Goal: Task Accomplishment & Management: Use online tool/utility

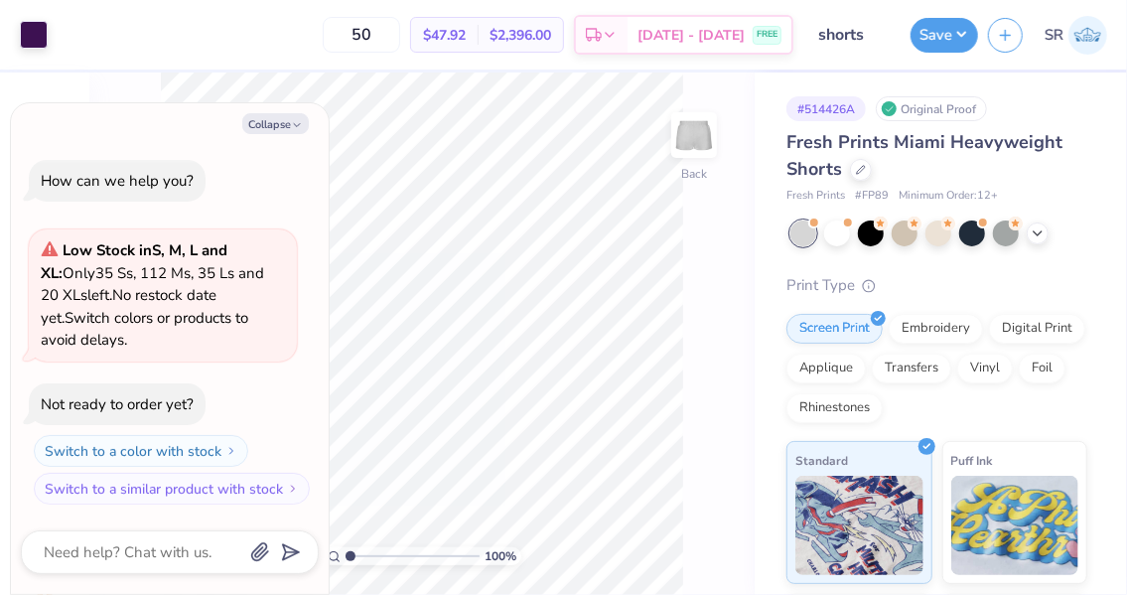
click at [297, 121] on icon "button" at bounding box center [297, 125] width 12 height 12
type textarea "x"
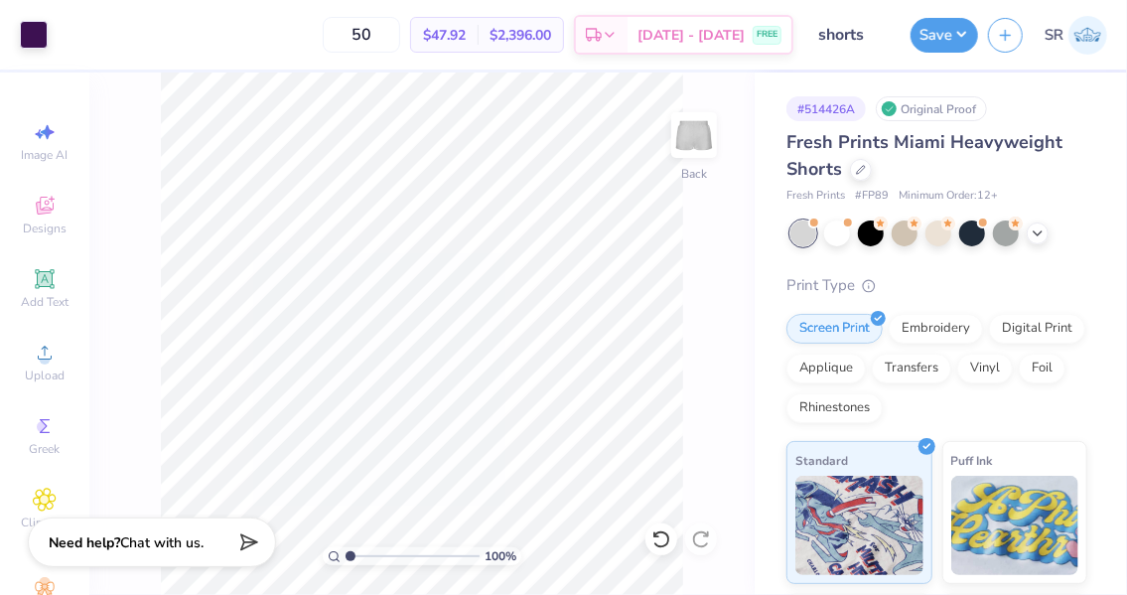
click at [37, 428] on circle at bounding box center [42, 426] width 11 height 11
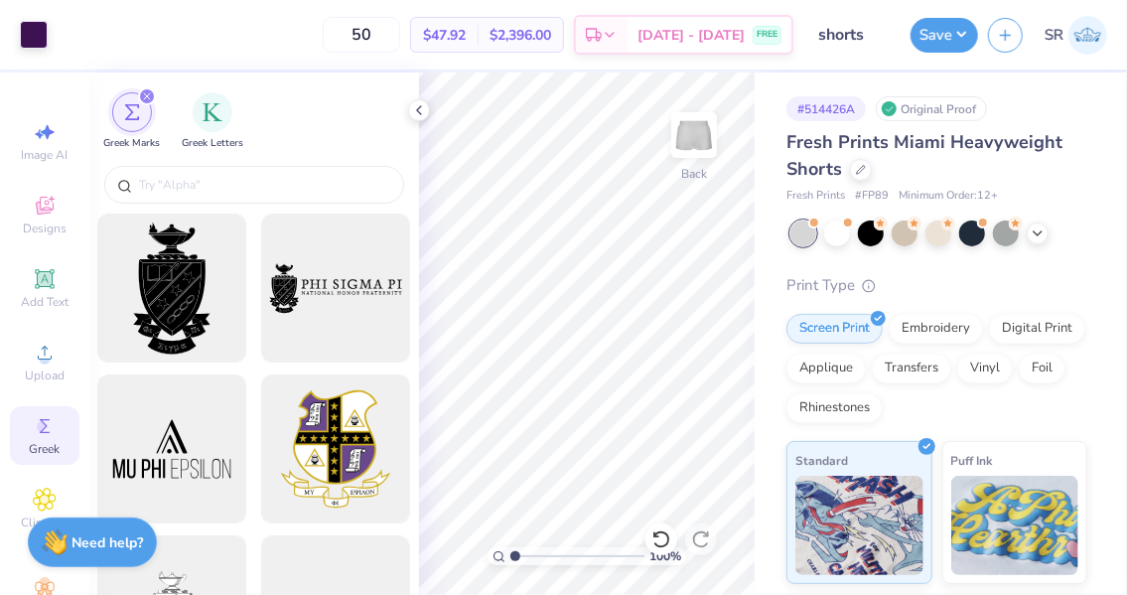
click at [203, 123] on div "filter for Greek Letters" at bounding box center [213, 112] width 40 height 40
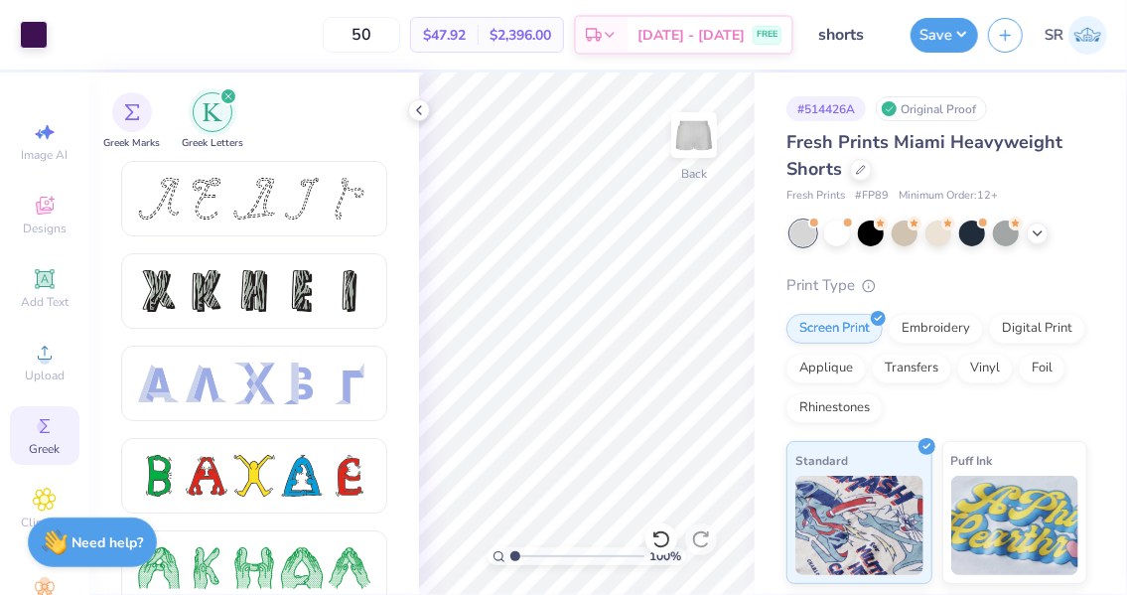
click at [37, 227] on span "Designs" at bounding box center [45, 229] width 44 height 16
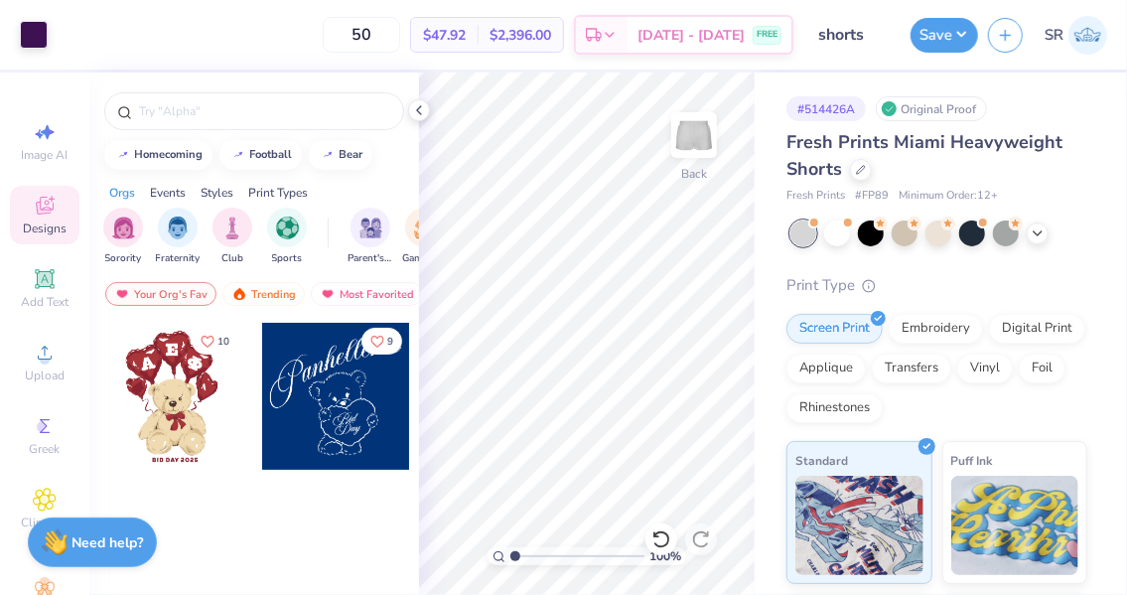
click at [235, 111] on input "text" at bounding box center [264, 111] width 254 height 20
type input "adpi"
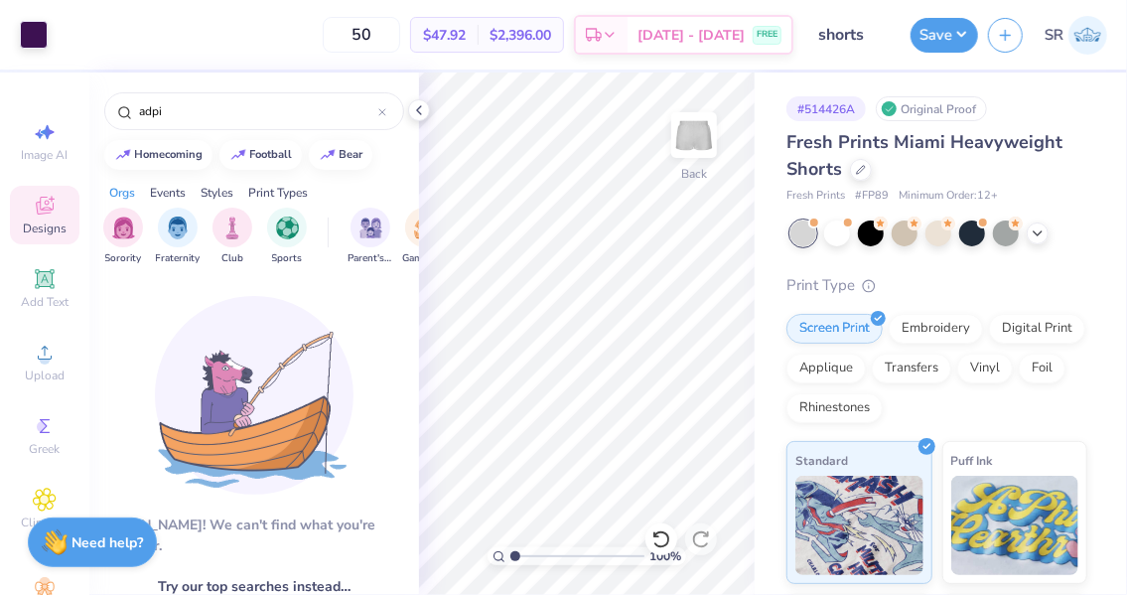
click at [121, 240] on div "filter for Sorority" at bounding box center [123, 228] width 40 height 40
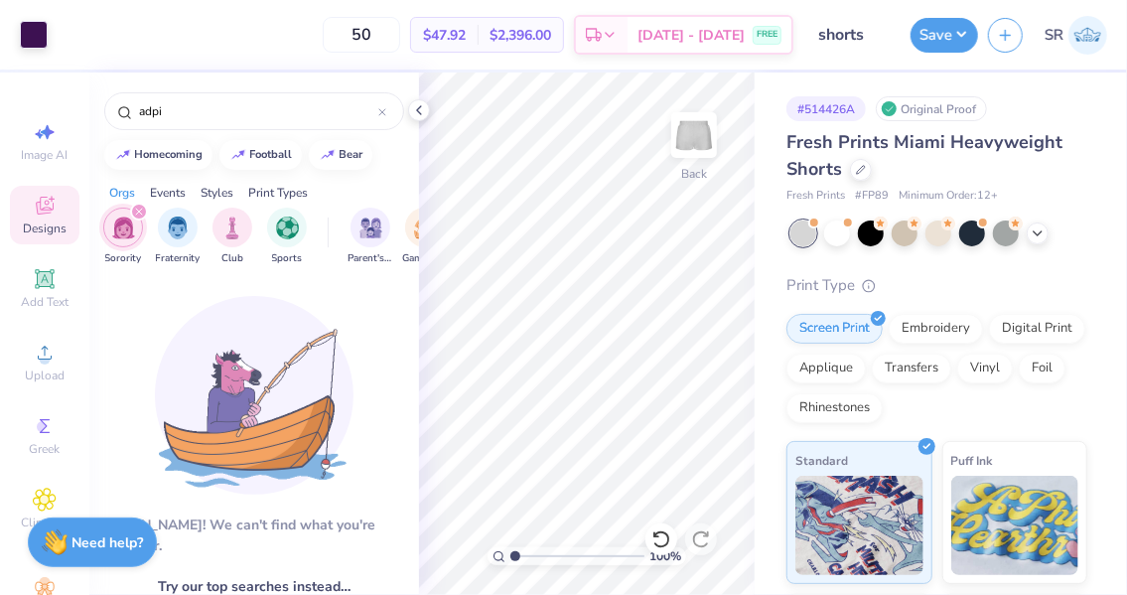
click at [379, 110] on icon at bounding box center [382, 112] width 8 height 8
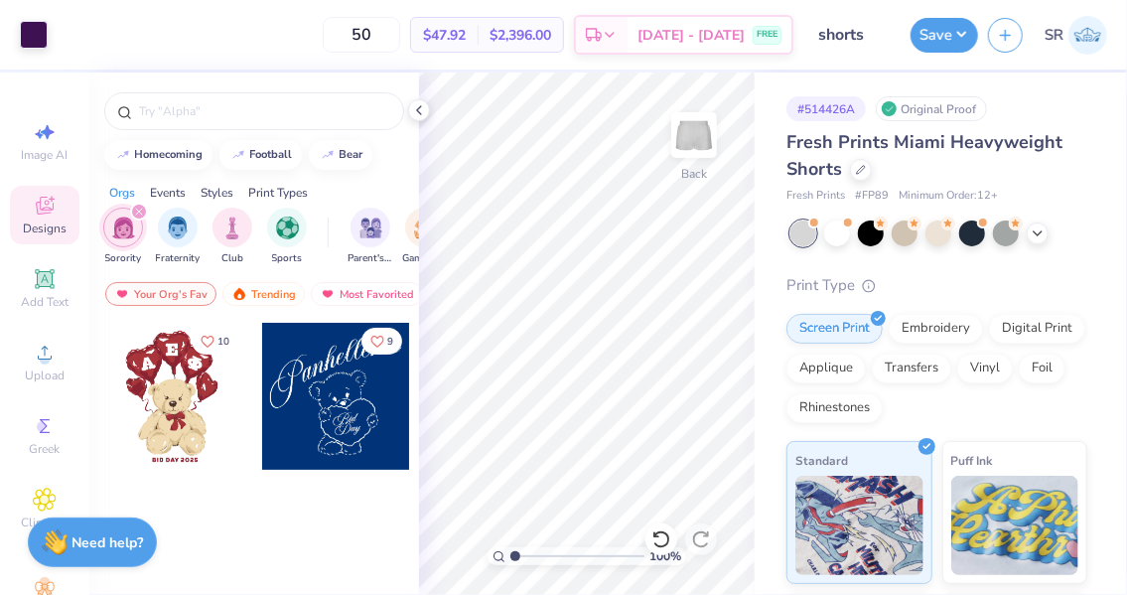
click at [155, 289] on div "Your Org's Fav" at bounding box center [160, 294] width 111 height 24
click at [330, 293] on img at bounding box center [328, 294] width 16 height 14
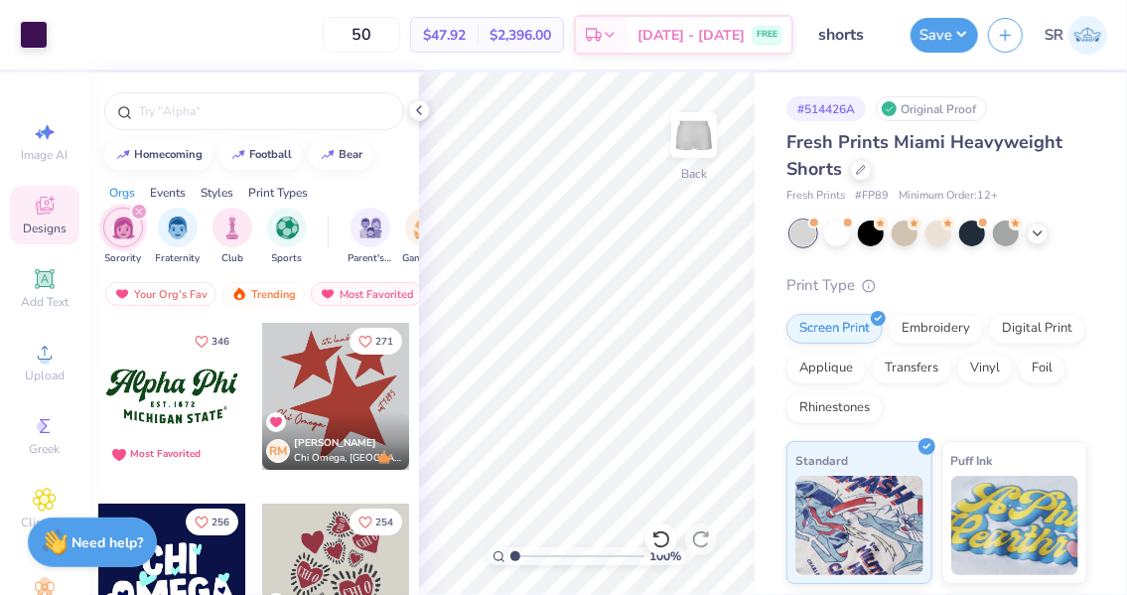
click at [180, 293] on div "Your Org's Fav" at bounding box center [160, 294] width 111 height 24
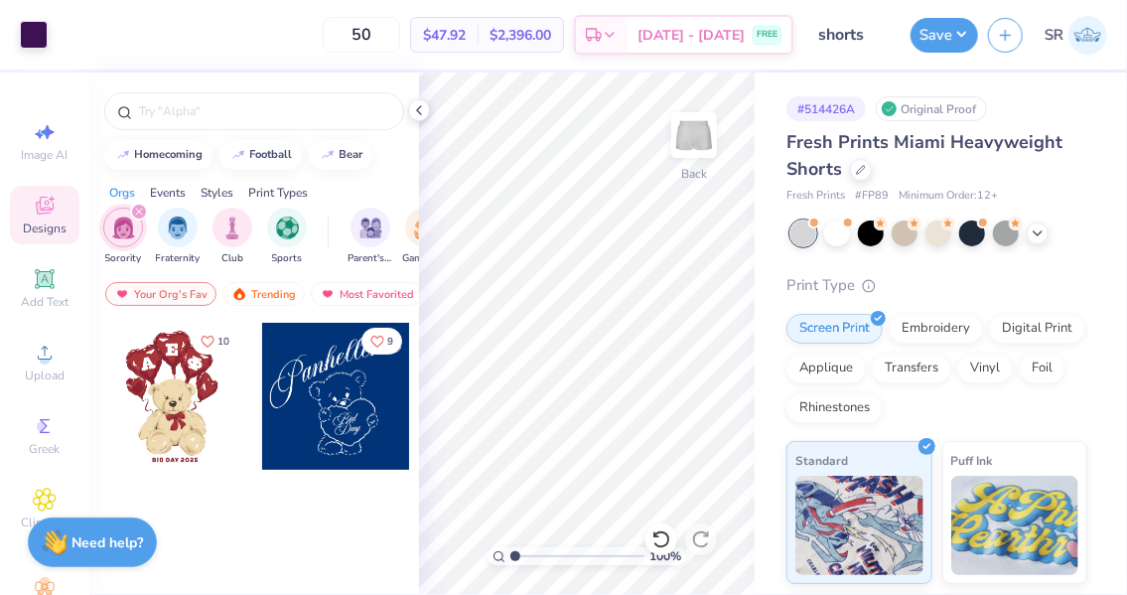
click at [345, 299] on div "Most Favorited" at bounding box center [367, 294] width 112 height 24
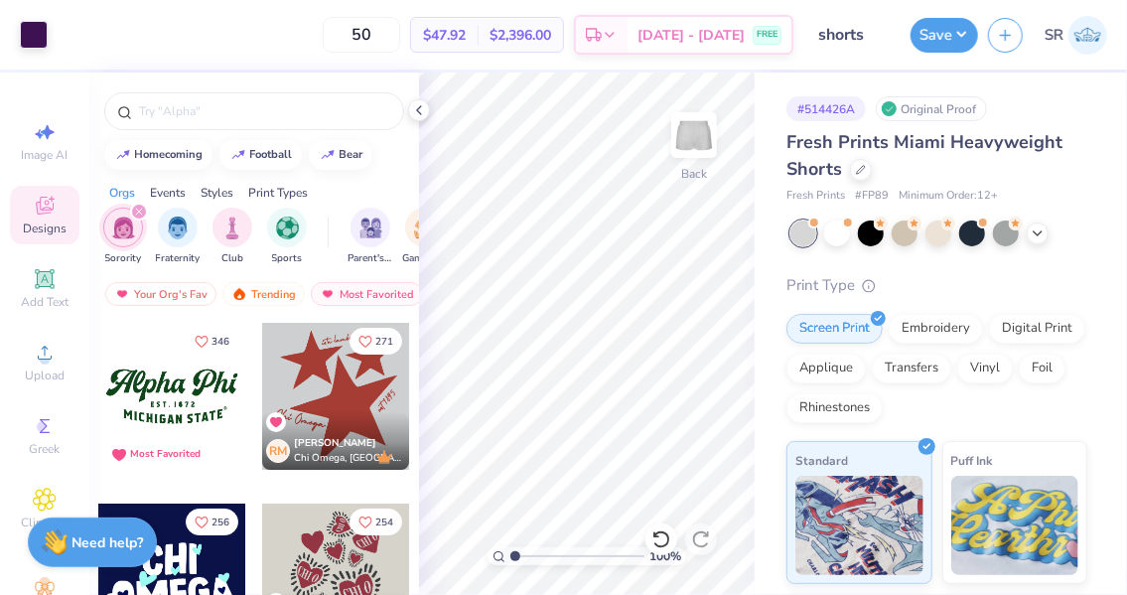
click at [342, 295] on div "Most Favorited" at bounding box center [367, 294] width 112 height 24
click at [309, 274] on div "Sorority Fraternity Club Sports Parent's Weekend Game Day Rush & Bid PR & Gener…" at bounding box center [254, 239] width 330 height 74
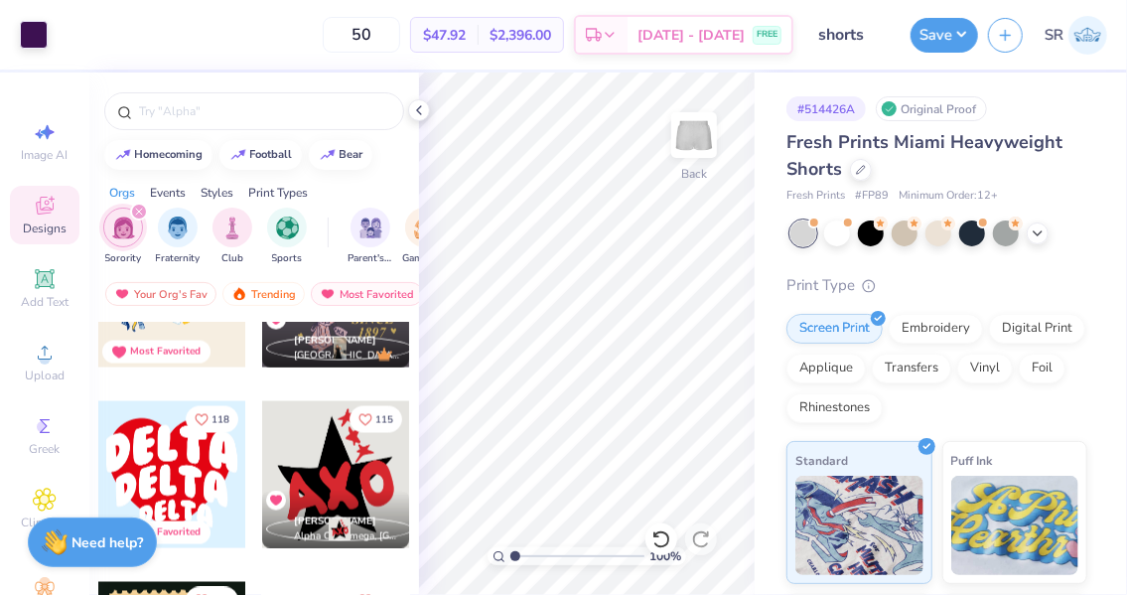
scroll to position [1549, 0]
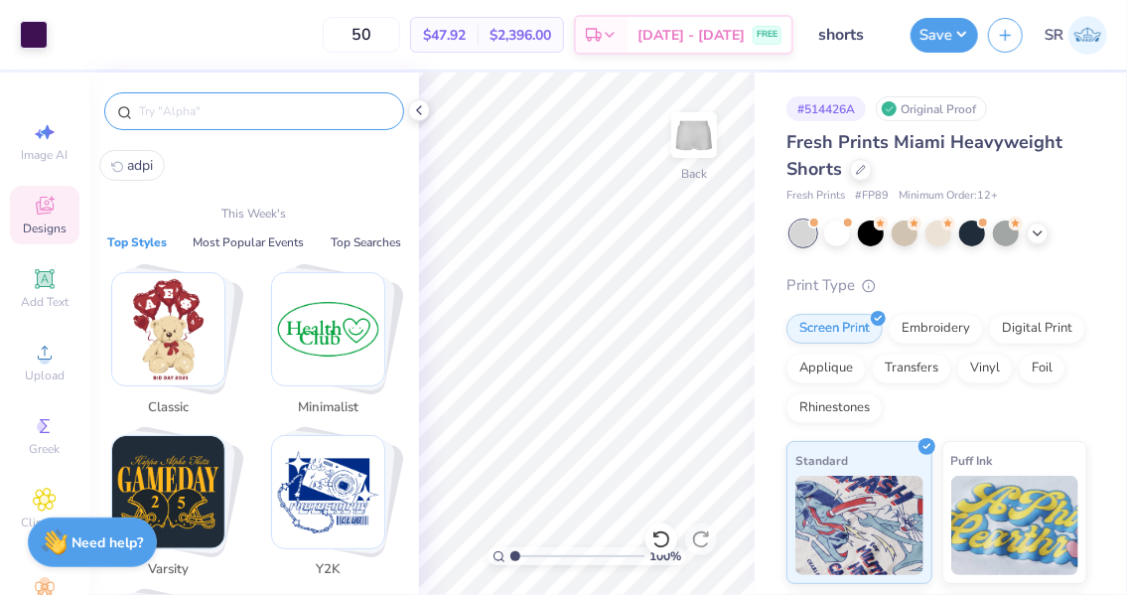
click at [258, 103] on input "text" at bounding box center [264, 111] width 254 height 20
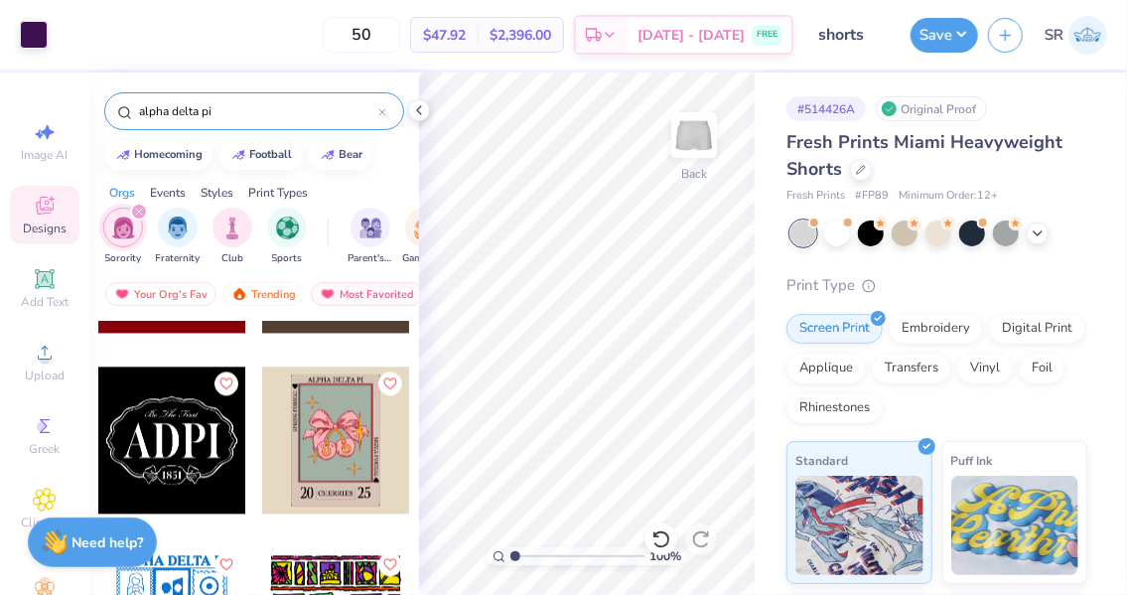
scroll to position [5999, 0]
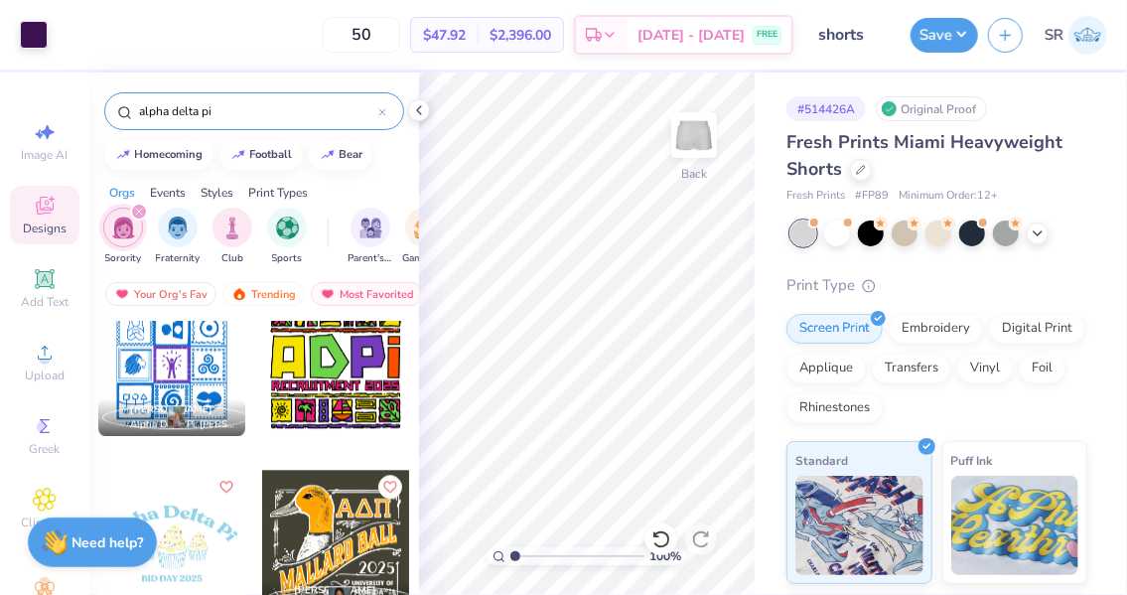
type input "alpha delta pi"
click at [40, 433] on icon at bounding box center [45, 426] width 10 height 14
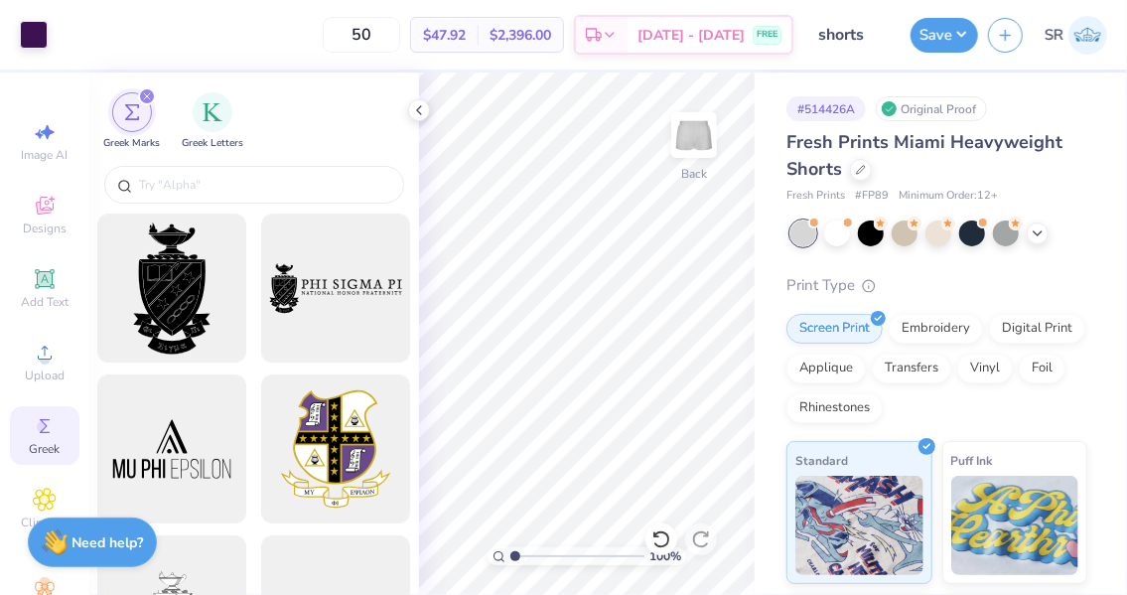
click at [426, 110] on icon at bounding box center [419, 110] width 16 height 16
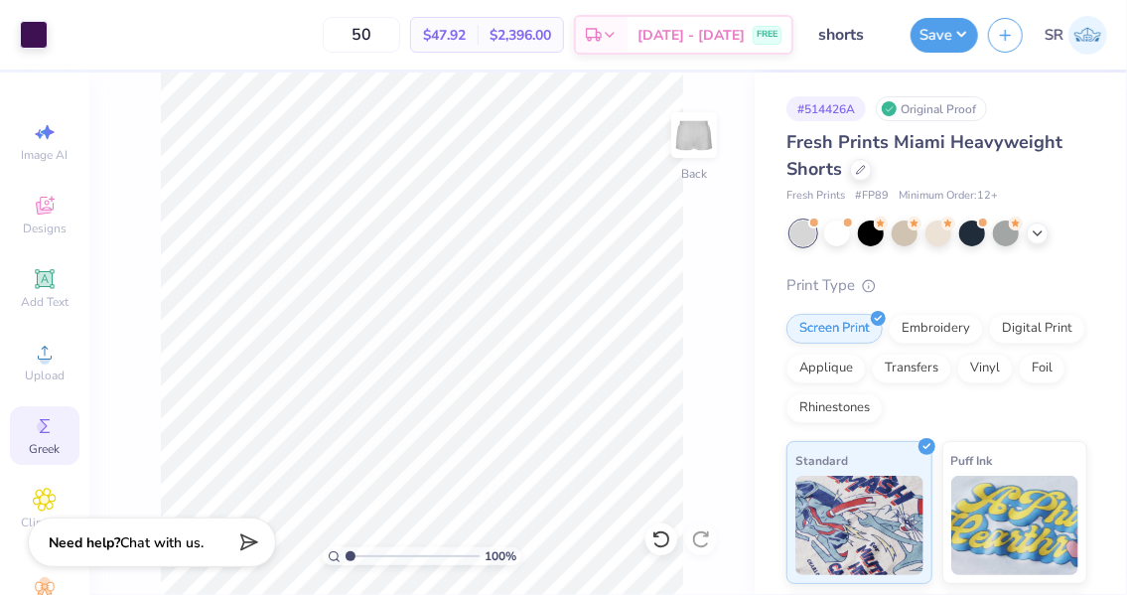
click at [36, 141] on icon at bounding box center [45, 132] width 24 height 24
select select "4"
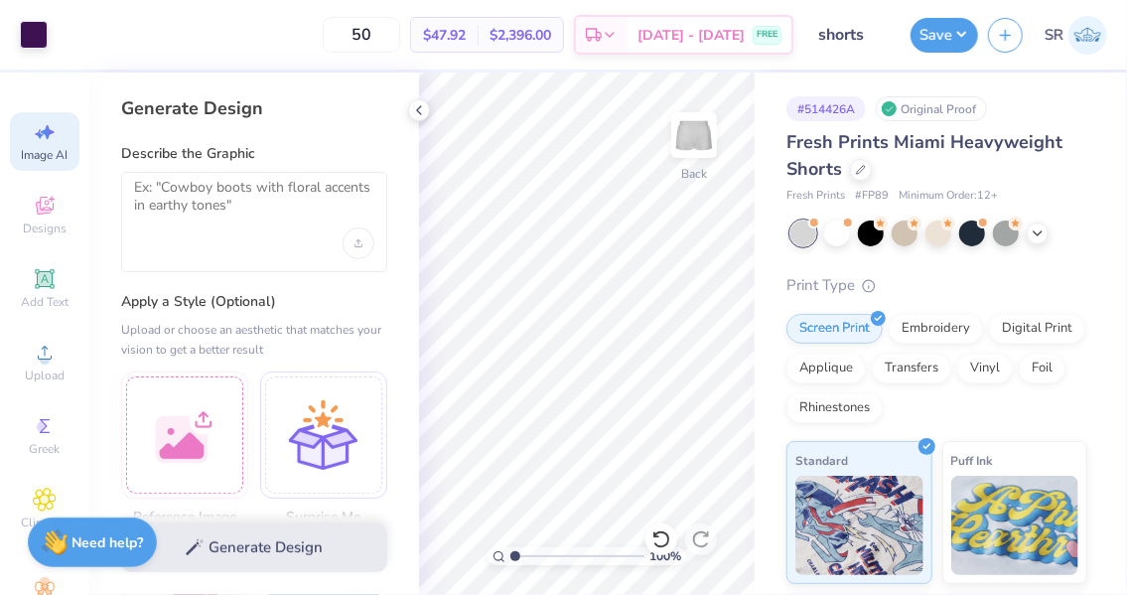
click at [327, 229] on div at bounding box center [254, 222] width 266 height 100
click at [300, 202] on textarea at bounding box center [254, 204] width 240 height 50
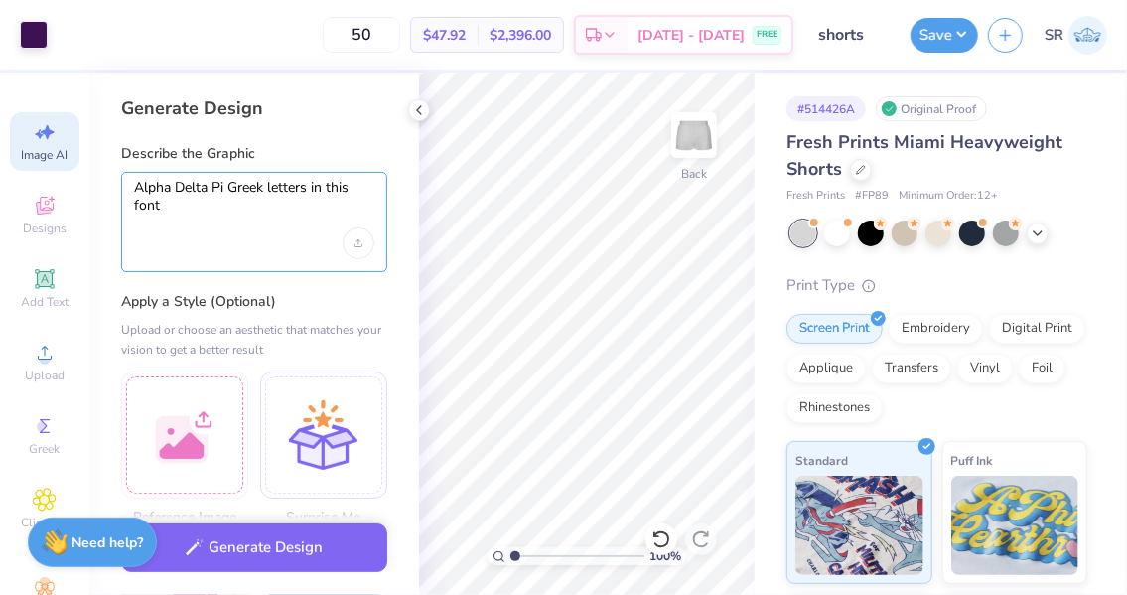
type textarea "Alpha Delta Pi Greek letters in this font"
click at [361, 235] on div "Upload image" at bounding box center [359, 243] width 32 height 32
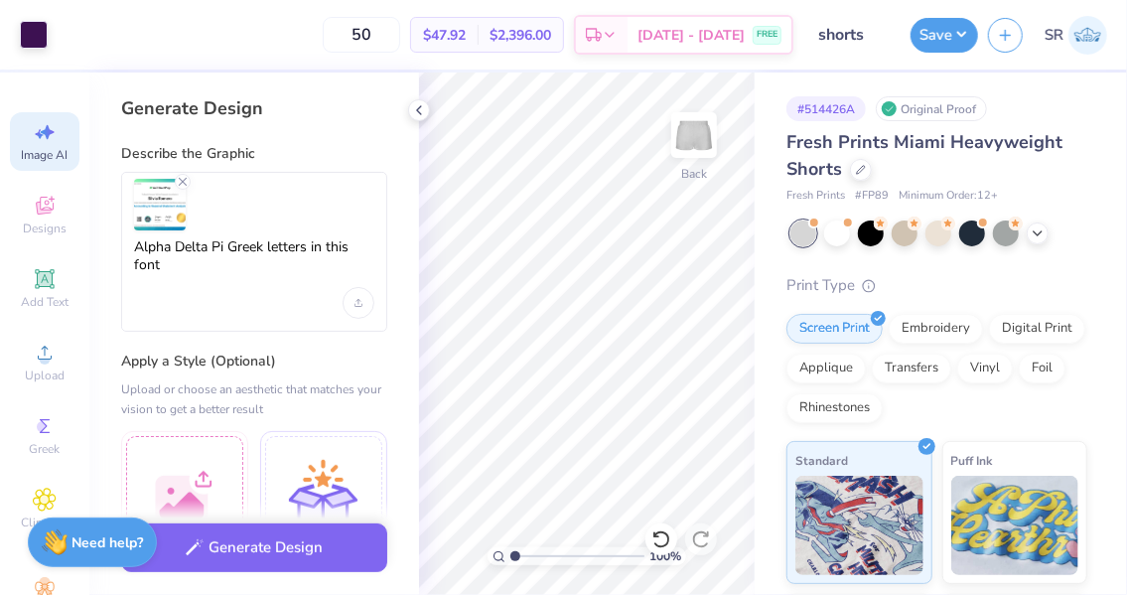
click at [179, 186] on icon "Remove uploaded image" at bounding box center [183, 182] width 16 height 16
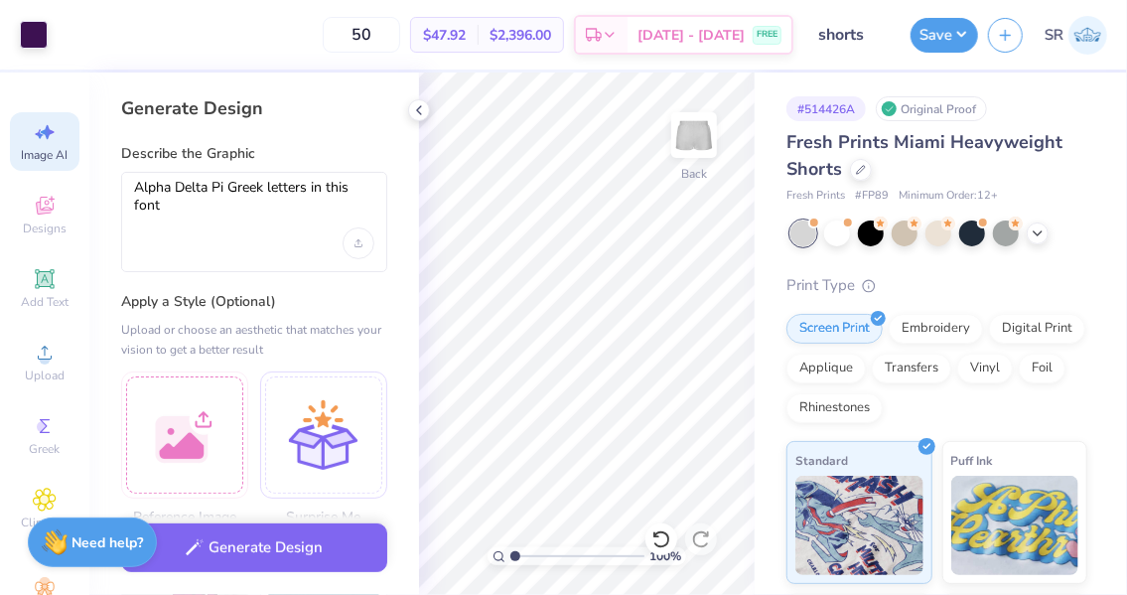
click at [423, 106] on icon at bounding box center [419, 110] width 16 height 16
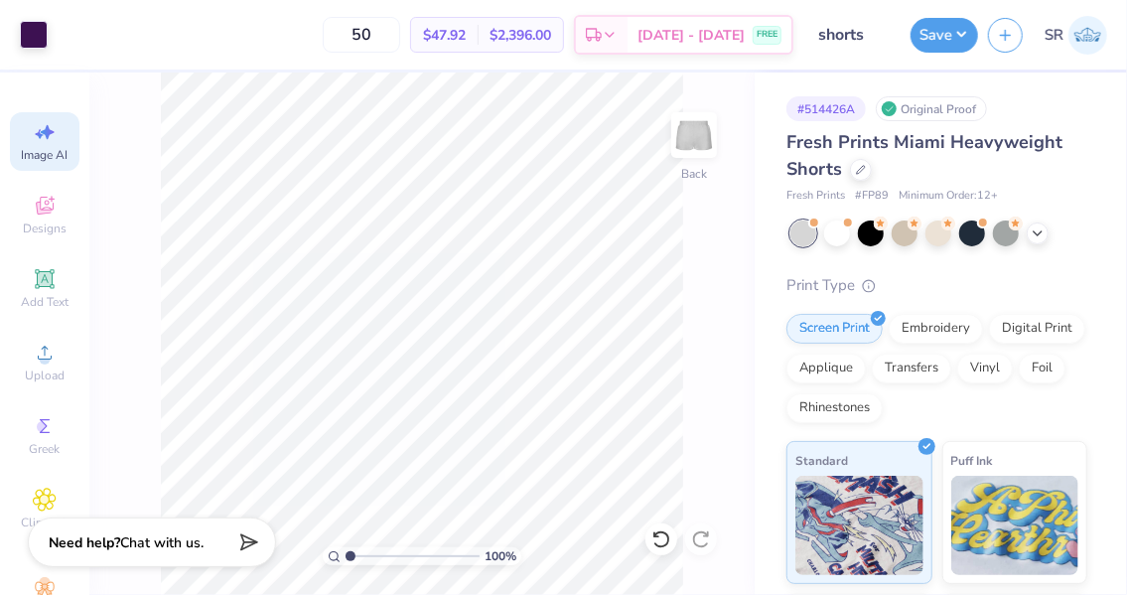
click at [30, 165] on div "Image AI" at bounding box center [45, 141] width 70 height 59
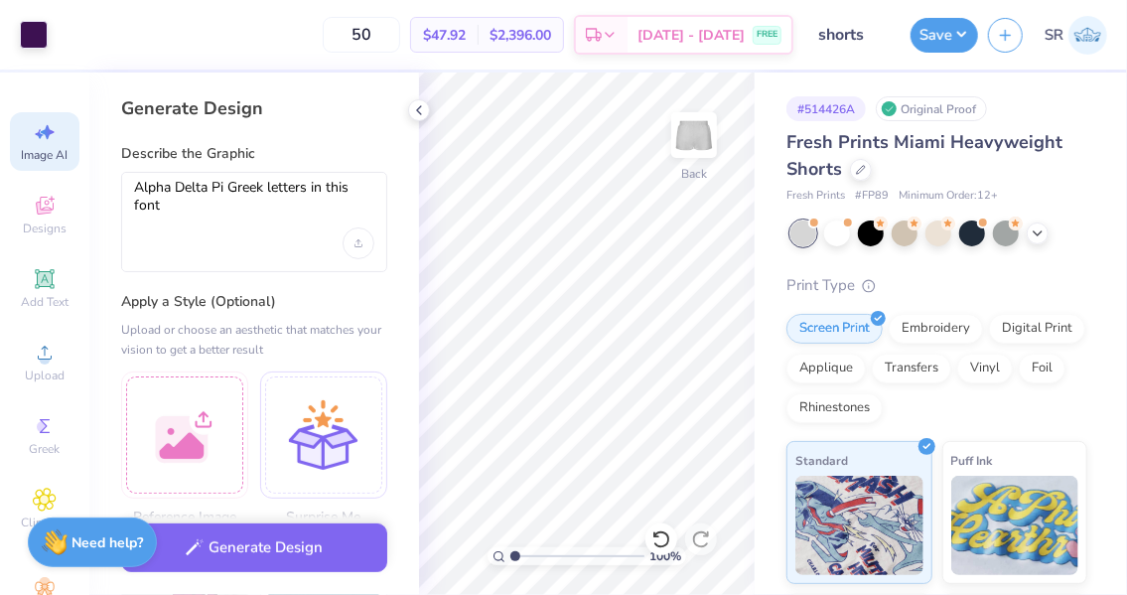
click at [364, 242] on div "Upload image" at bounding box center [359, 243] width 32 height 32
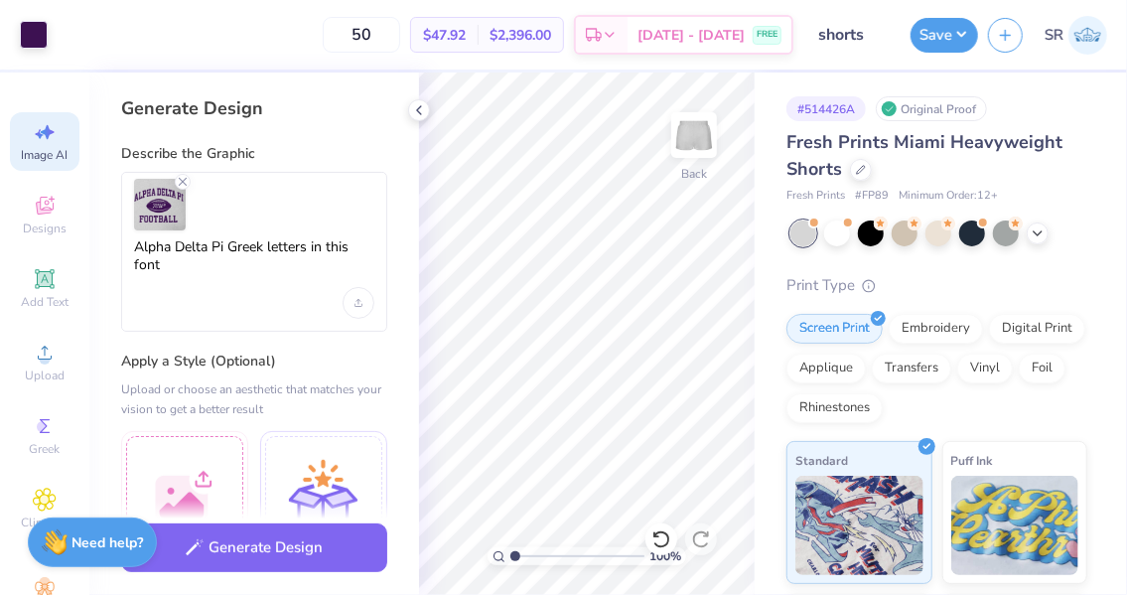
click at [230, 537] on button "Generate Design" at bounding box center [254, 547] width 266 height 49
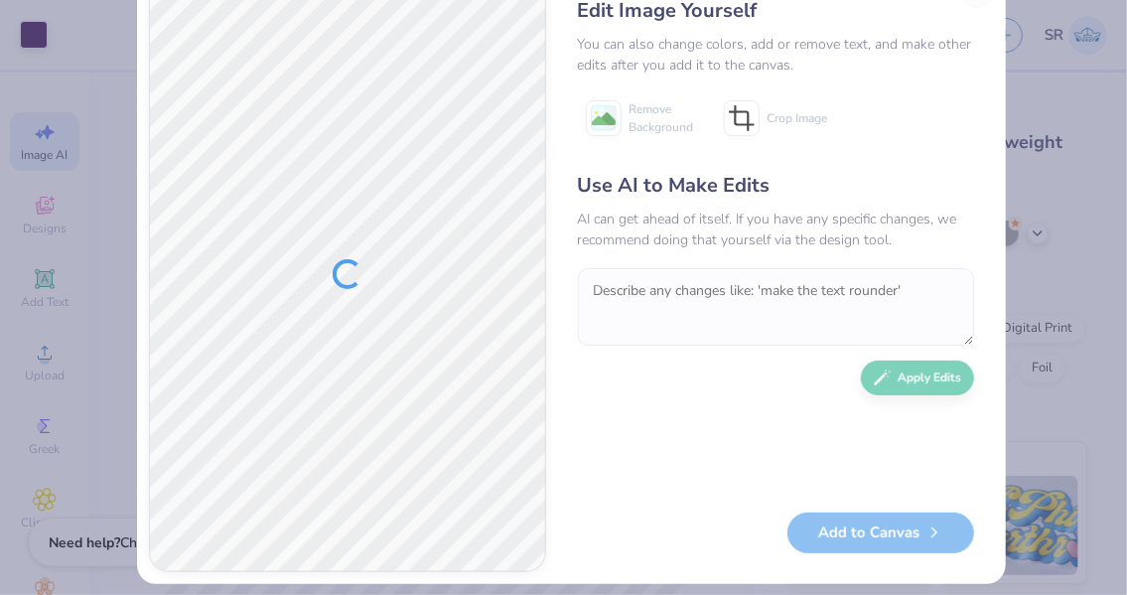
scroll to position [69, 0]
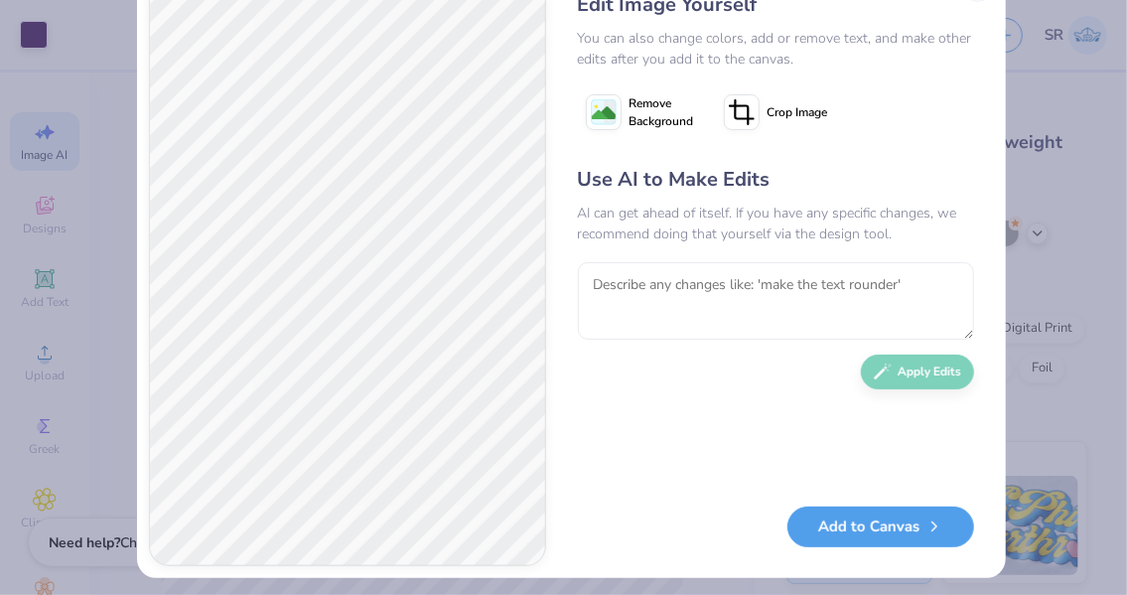
click at [801, 514] on button "Add to Canvas" at bounding box center [881, 527] width 187 height 41
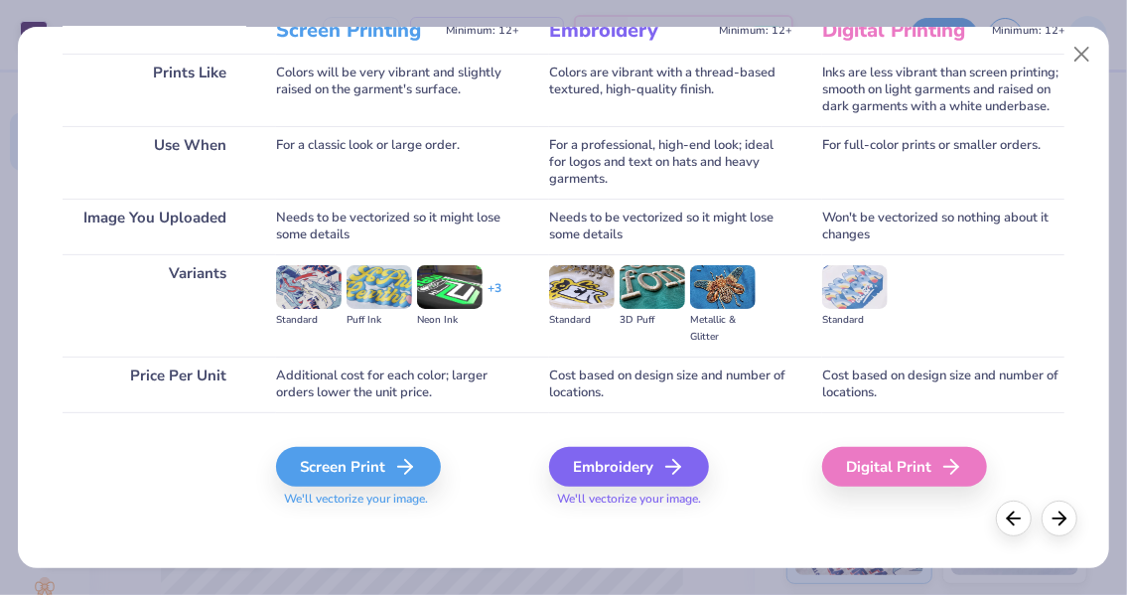
scroll to position [296, 0]
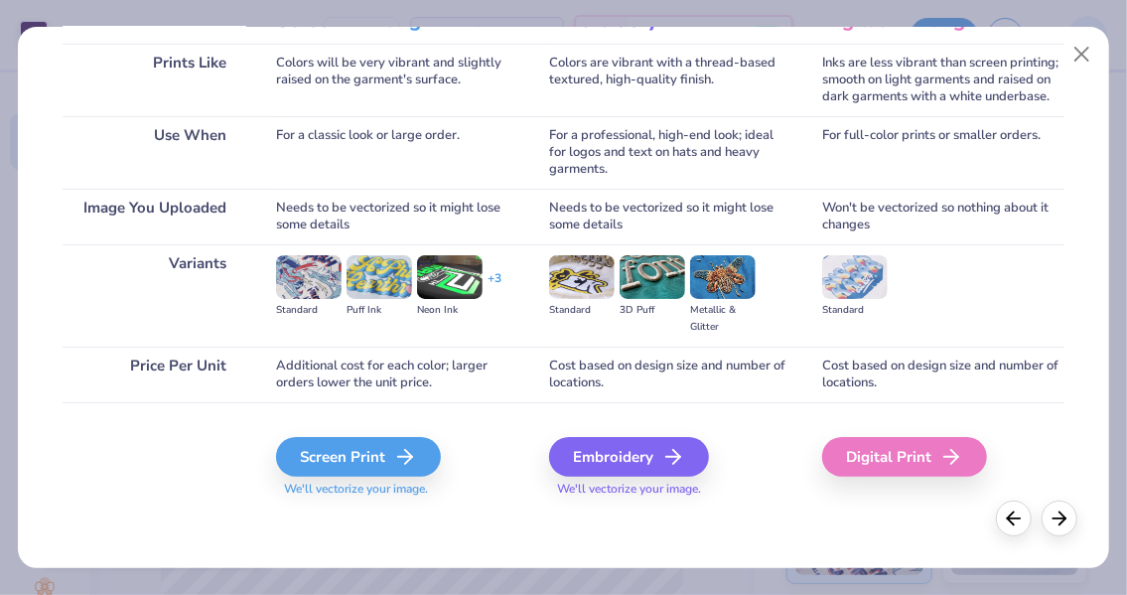
click at [370, 468] on div "Screen Print" at bounding box center [358, 457] width 165 height 40
click at [399, 453] on icon at bounding box center [405, 457] width 24 height 24
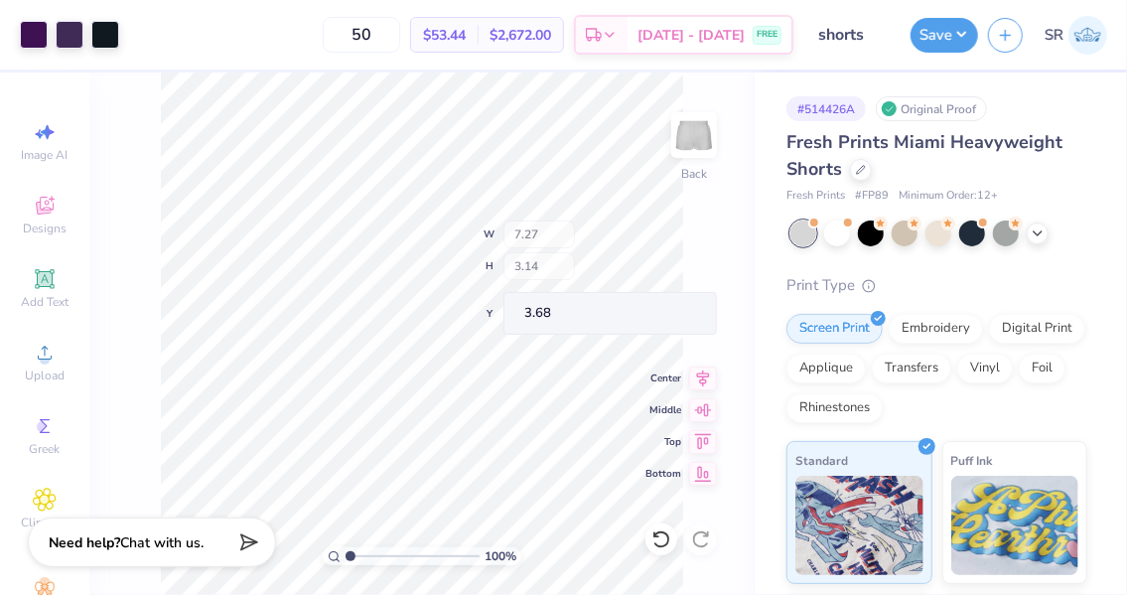
click at [659, 533] on div "100 % Back W 7.27 H 3.14 Y 3.68 Center Middle Top Bottom" at bounding box center [421, 334] width 665 height 522
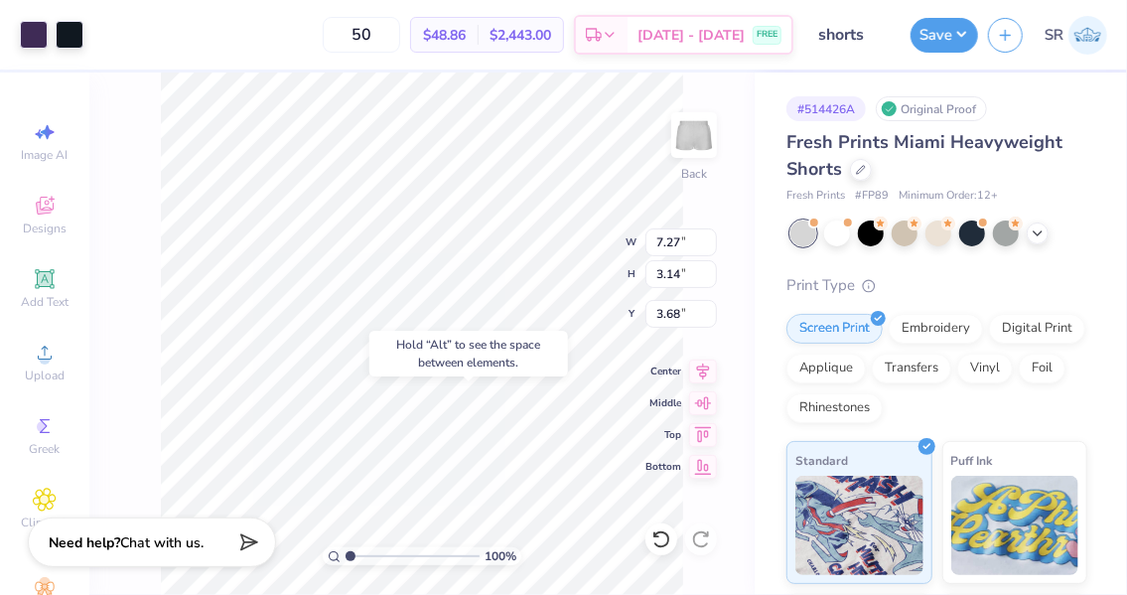
click at [364, 377] on div "Hold “Alt” to see the space between elements." at bounding box center [469, 354] width 211 height 58
type input "3.49"
type input "1.51"
type input "8.02"
type input "7.27"
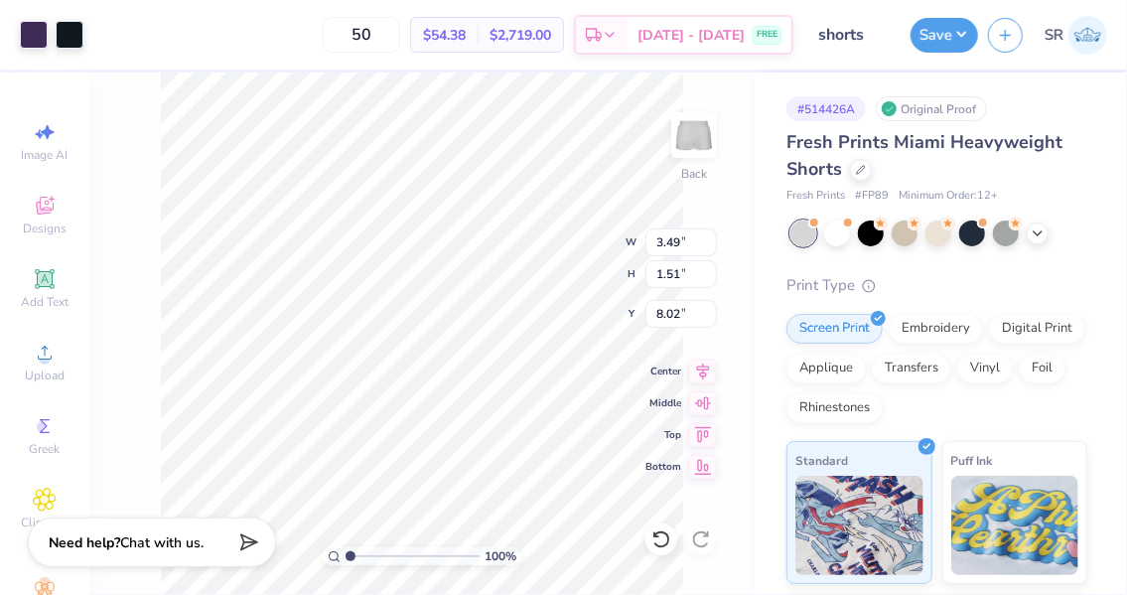
type input "3.14"
type input "3.68"
type input "3.54"
type input "1.60"
type input "7.99"
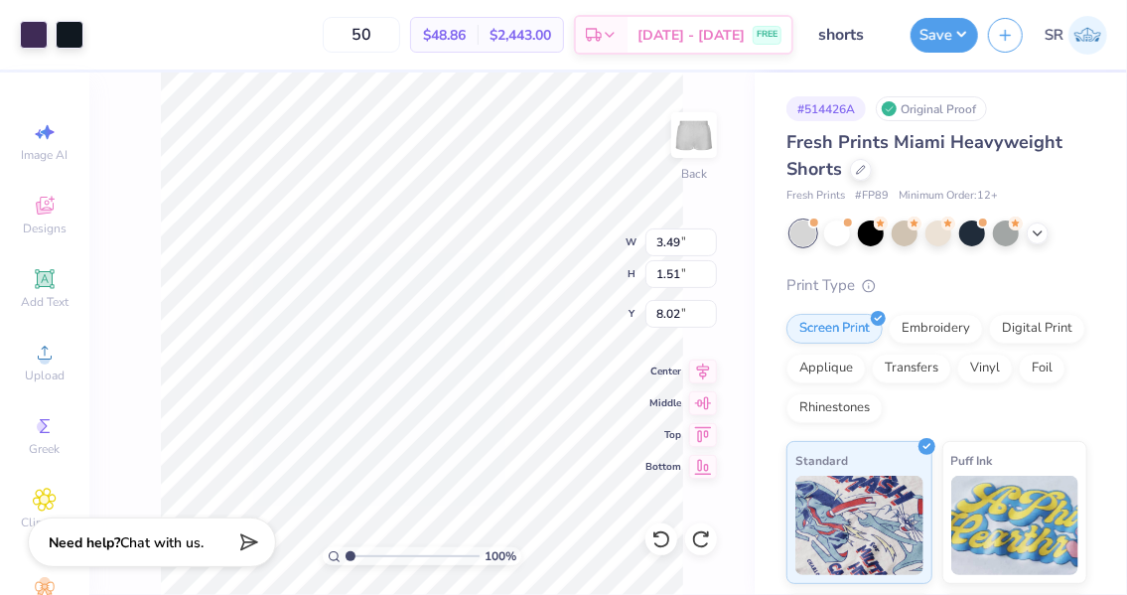
type input "8.29"
click at [943, 35] on button "Save" at bounding box center [945, 35] width 68 height 35
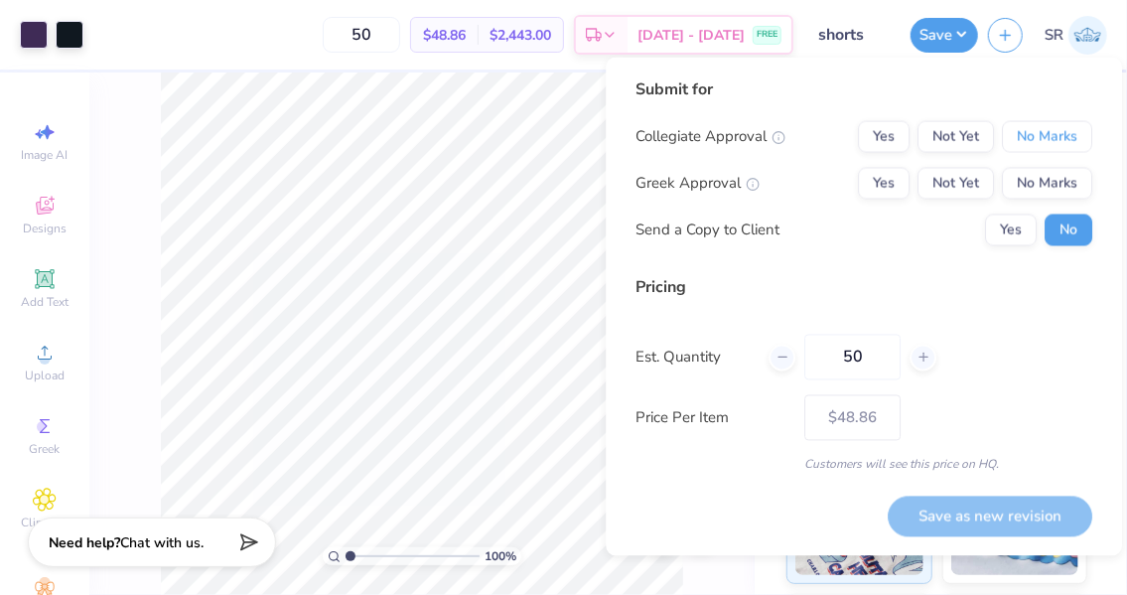
click at [1046, 147] on button "No Marks" at bounding box center [1047, 137] width 90 height 32
click at [889, 185] on button "Yes" at bounding box center [884, 184] width 52 height 32
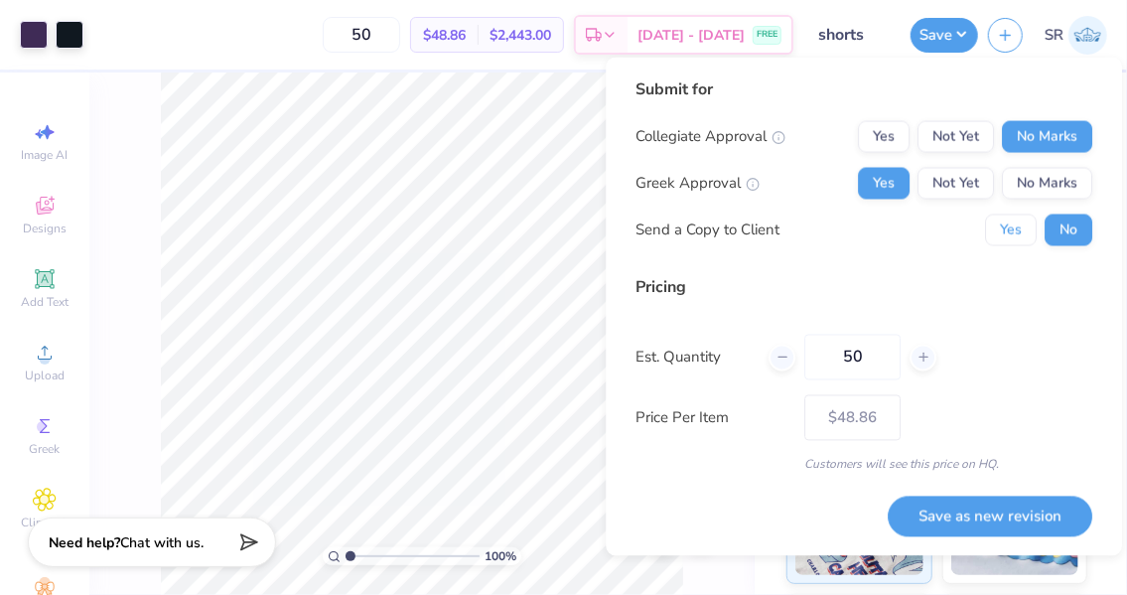
click at [1012, 234] on button "Yes" at bounding box center [1011, 231] width 52 height 32
click at [973, 520] on button "Save as new revision" at bounding box center [990, 516] width 205 height 40
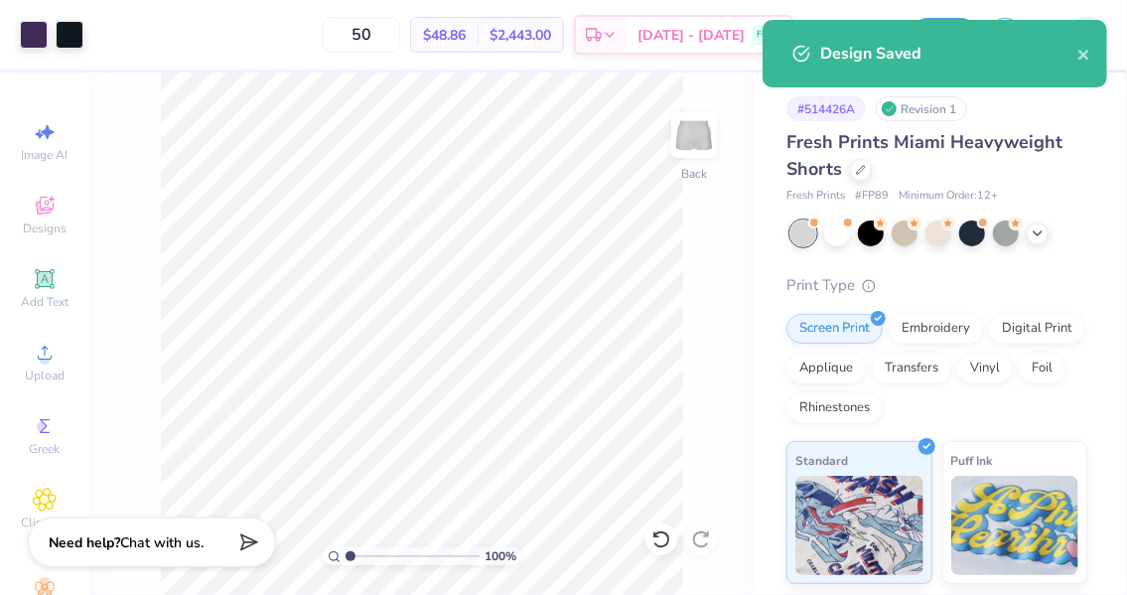
type input "$38.61"
